Goal: Task Accomplishment & Management: Use online tool/utility

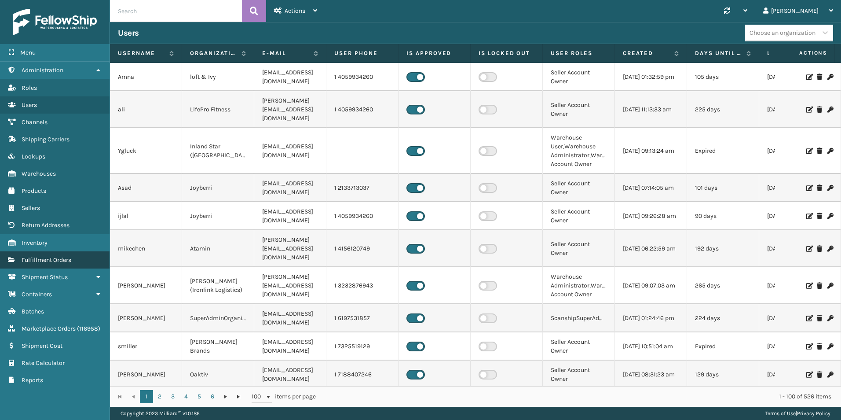
click at [55, 263] on span "Fulfillment Orders" at bounding box center [47, 259] width 50 height 7
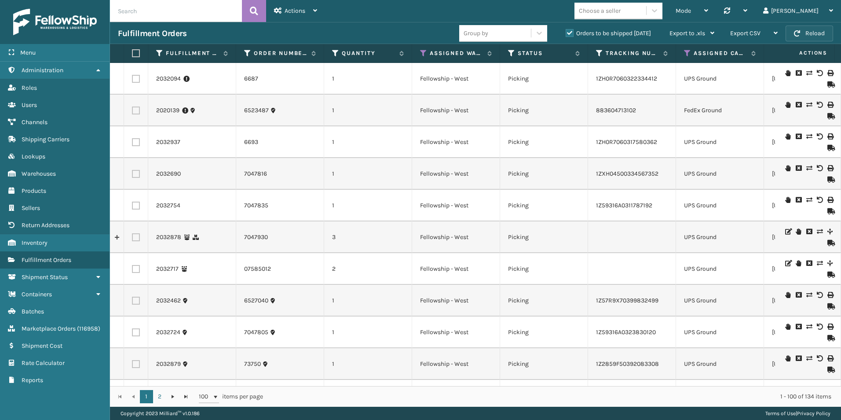
click at [805, 30] on button "Reload" at bounding box center [810, 34] width 48 height 16
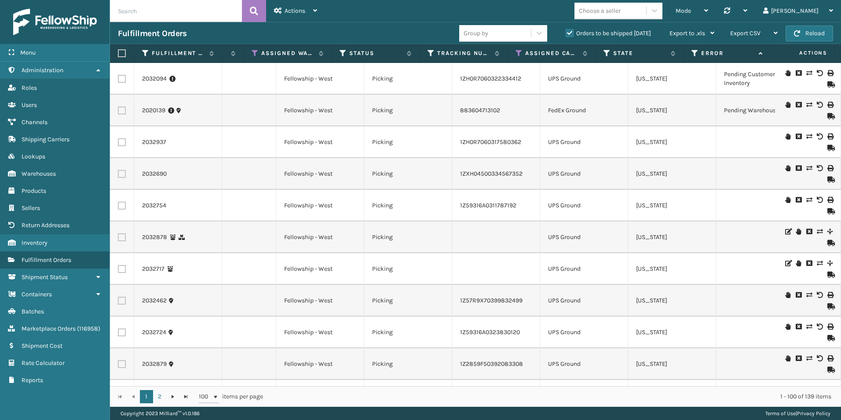
scroll to position [0, 95]
